Goal: Find specific page/section: Find specific page/section

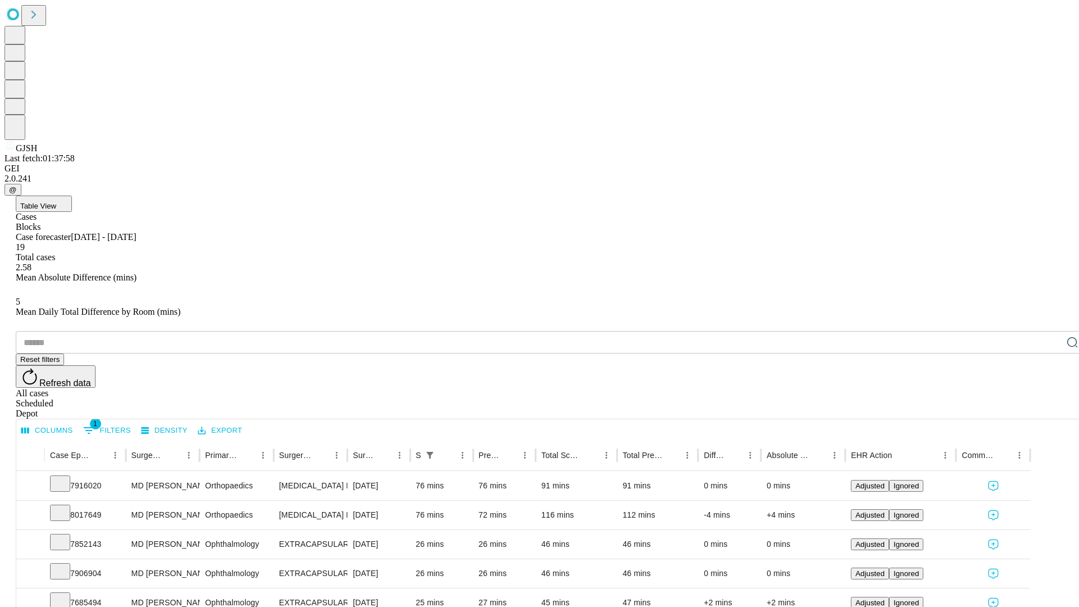
click at [1006, 398] on div "Scheduled" at bounding box center [551, 403] width 1070 height 10
